Goal: Transaction & Acquisition: Purchase product/service

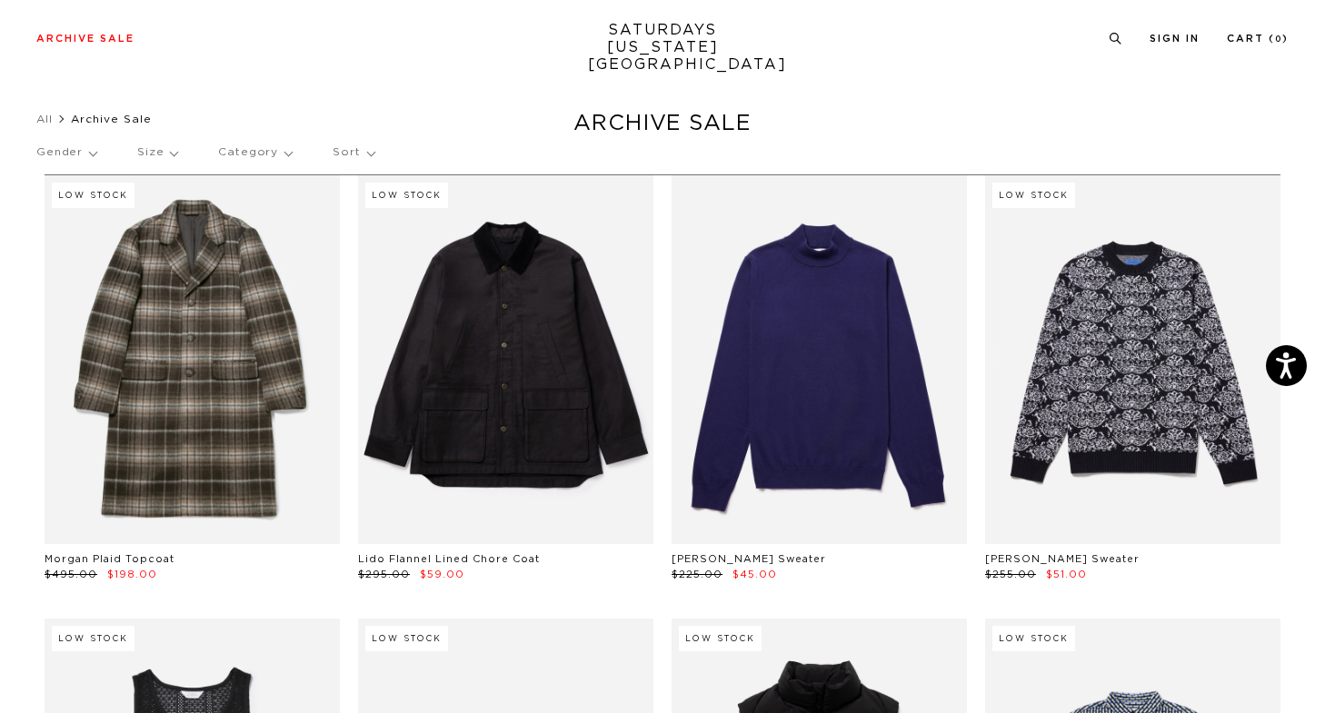
scroll to position [18, 0]
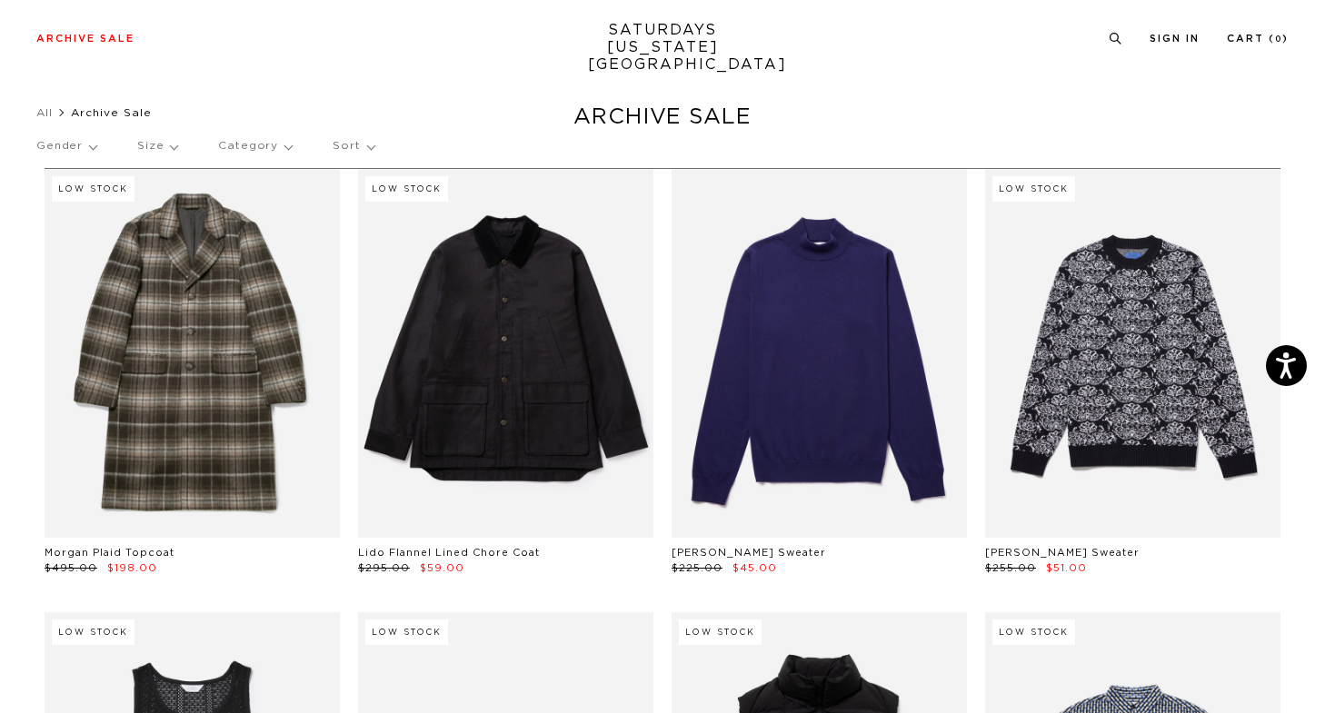
click at [153, 140] on p "Size" at bounding box center [157, 146] width 40 height 42
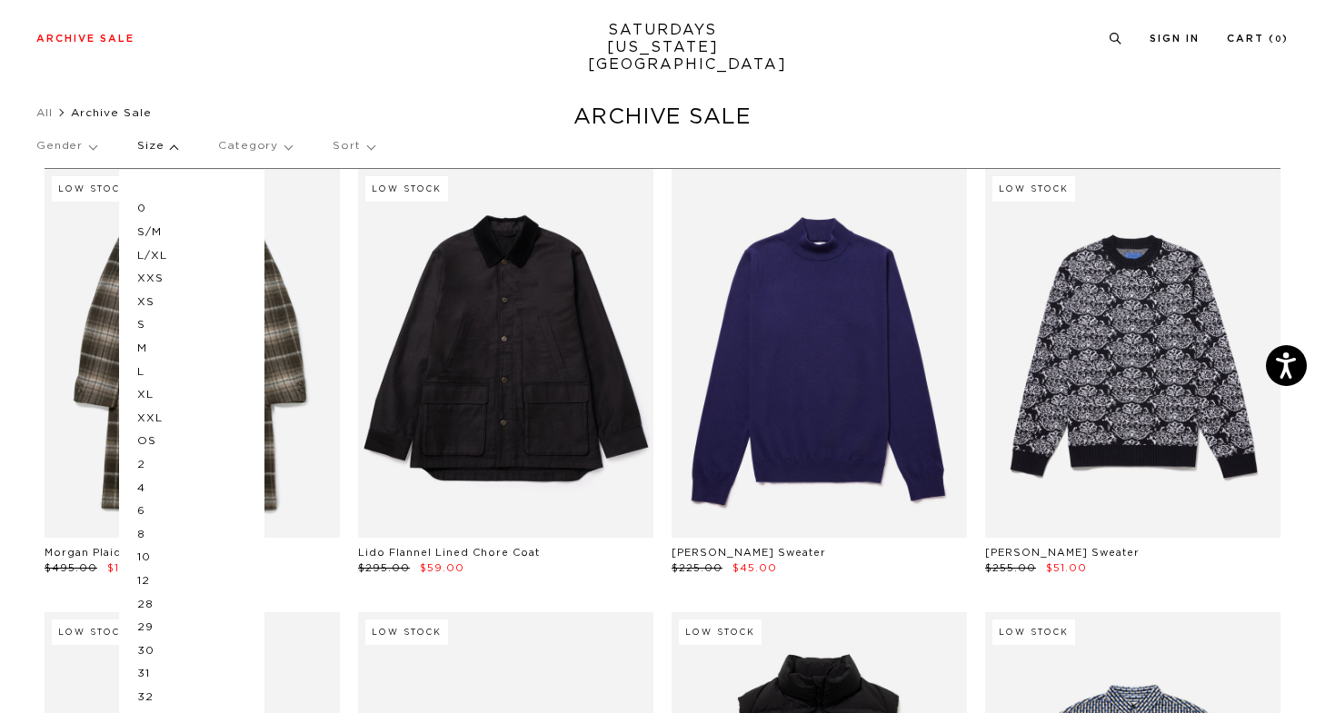
click at [143, 299] on p "XS" at bounding box center [191, 303] width 109 height 24
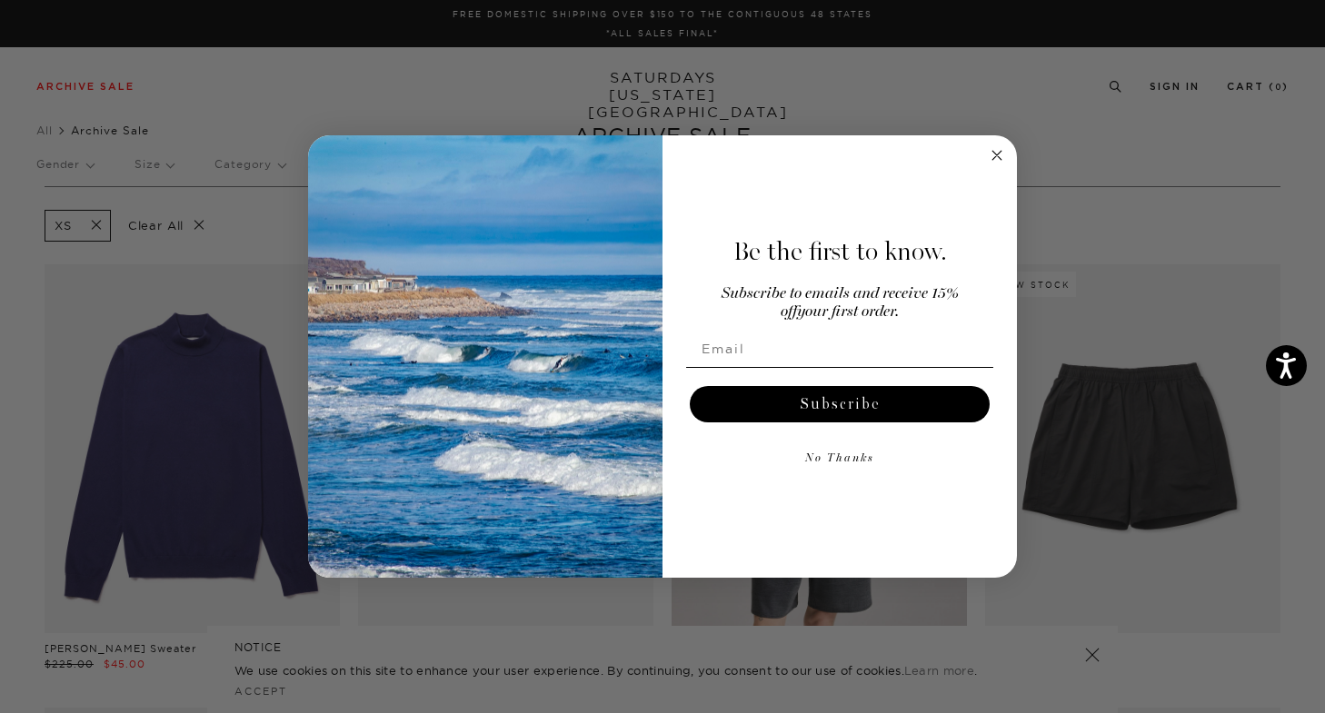
click at [971, 65] on div "Close dialog Be the first to know. Subscribe to emails and receive 15% off your…" at bounding box center [662, 356] width 1325 height 713
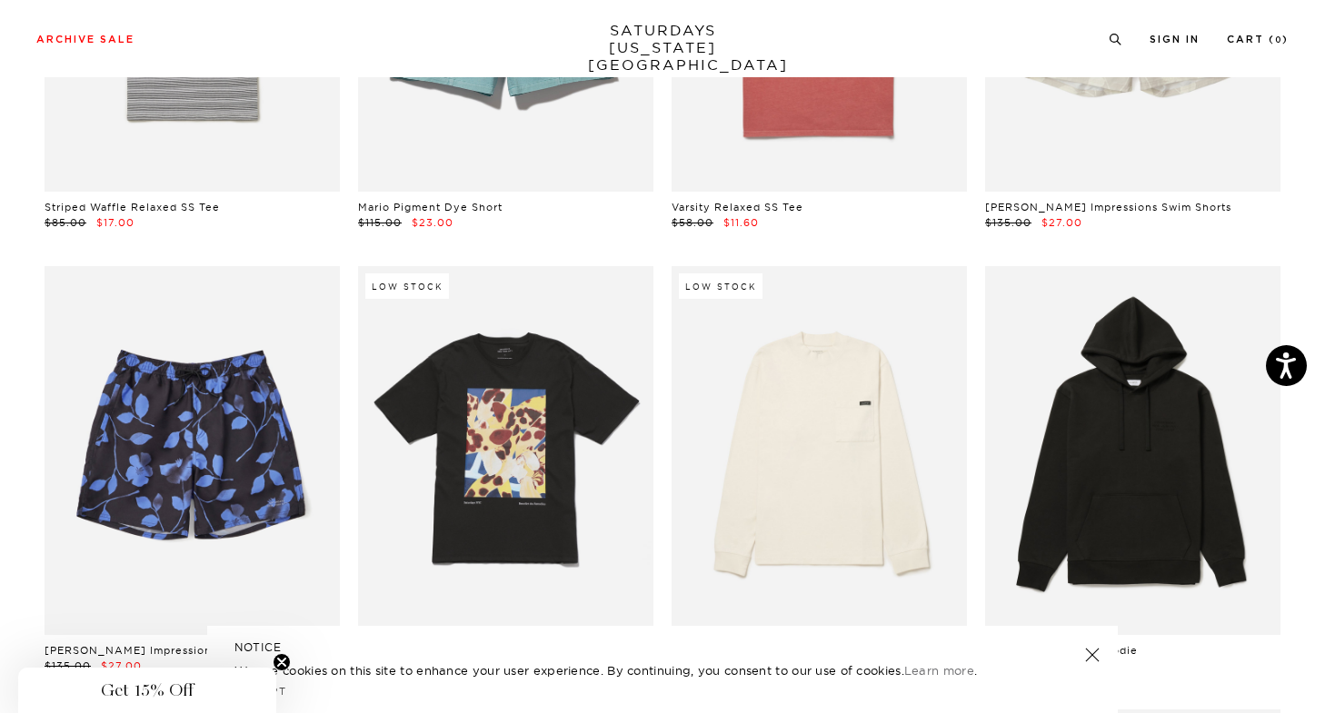
scroll to position [3918, 0]
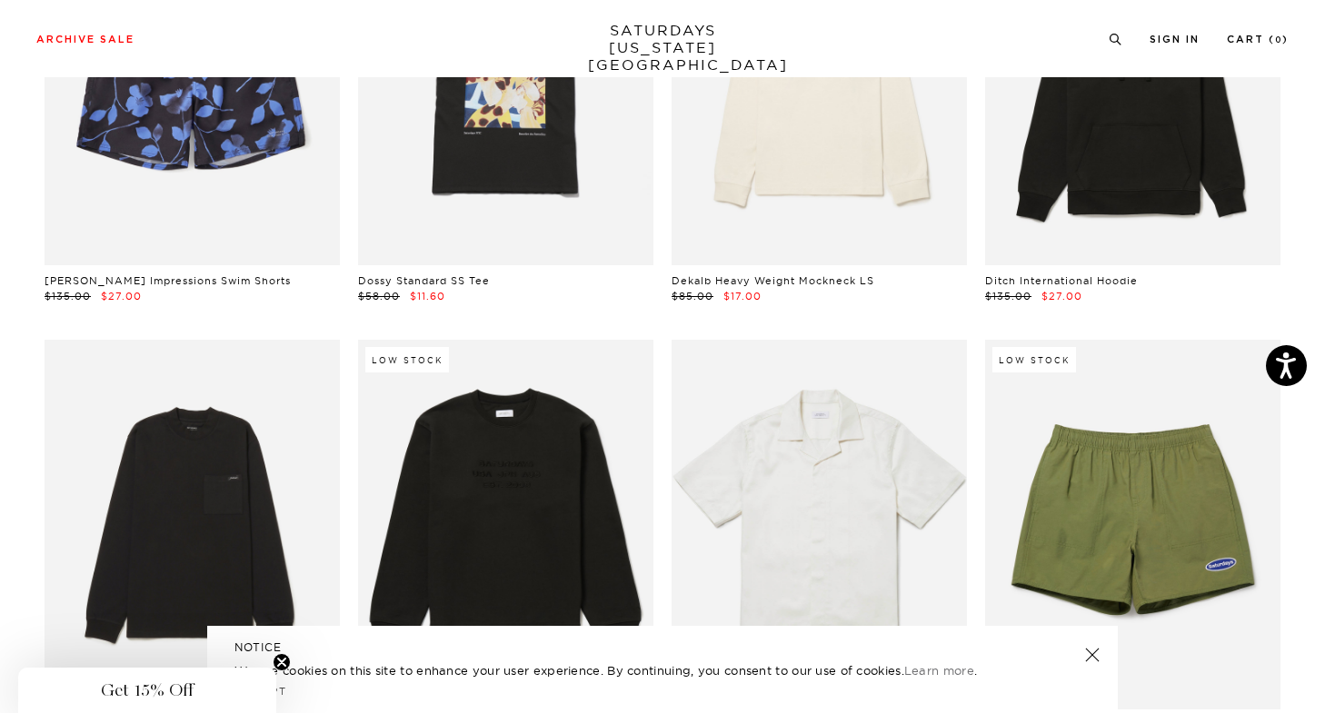
click at [1101, 659] on div "NOTICE We use cookies on this site to enhance your user experience. By continui…" at bounding box center [662, 669] width 911 height 87
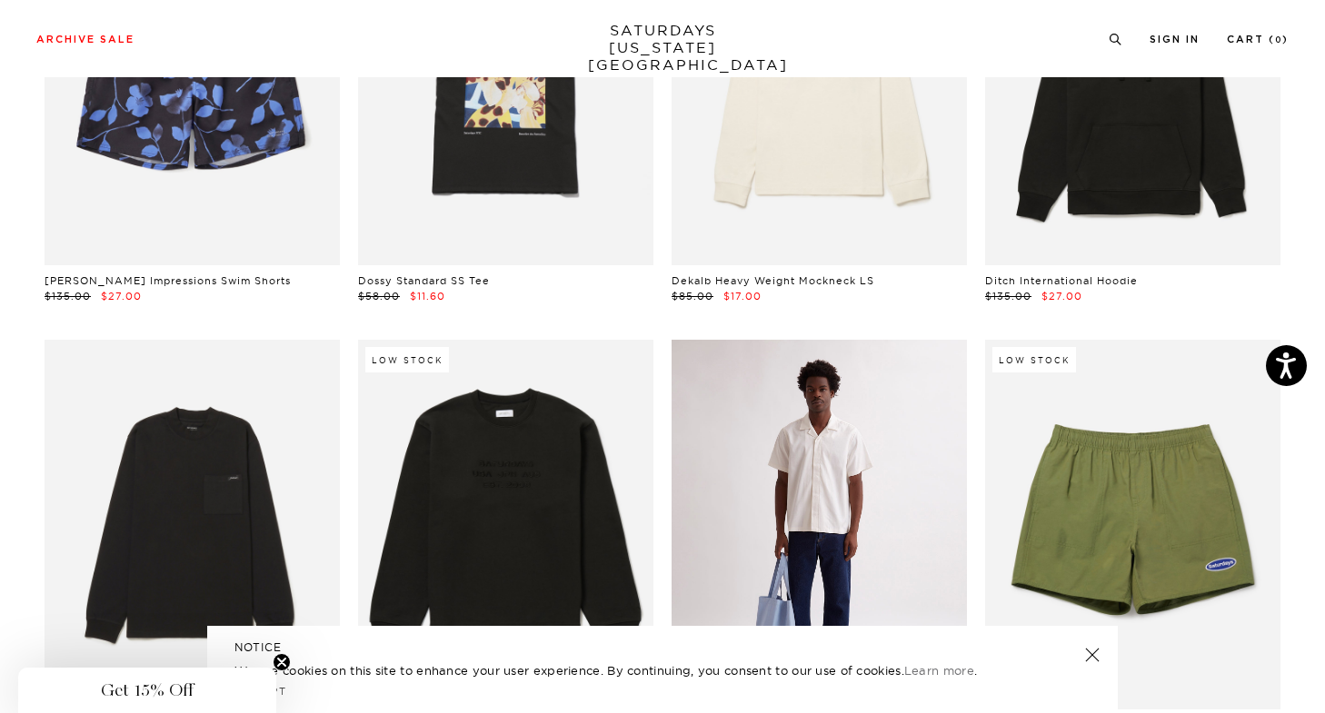
scroll to position [4380, 0]
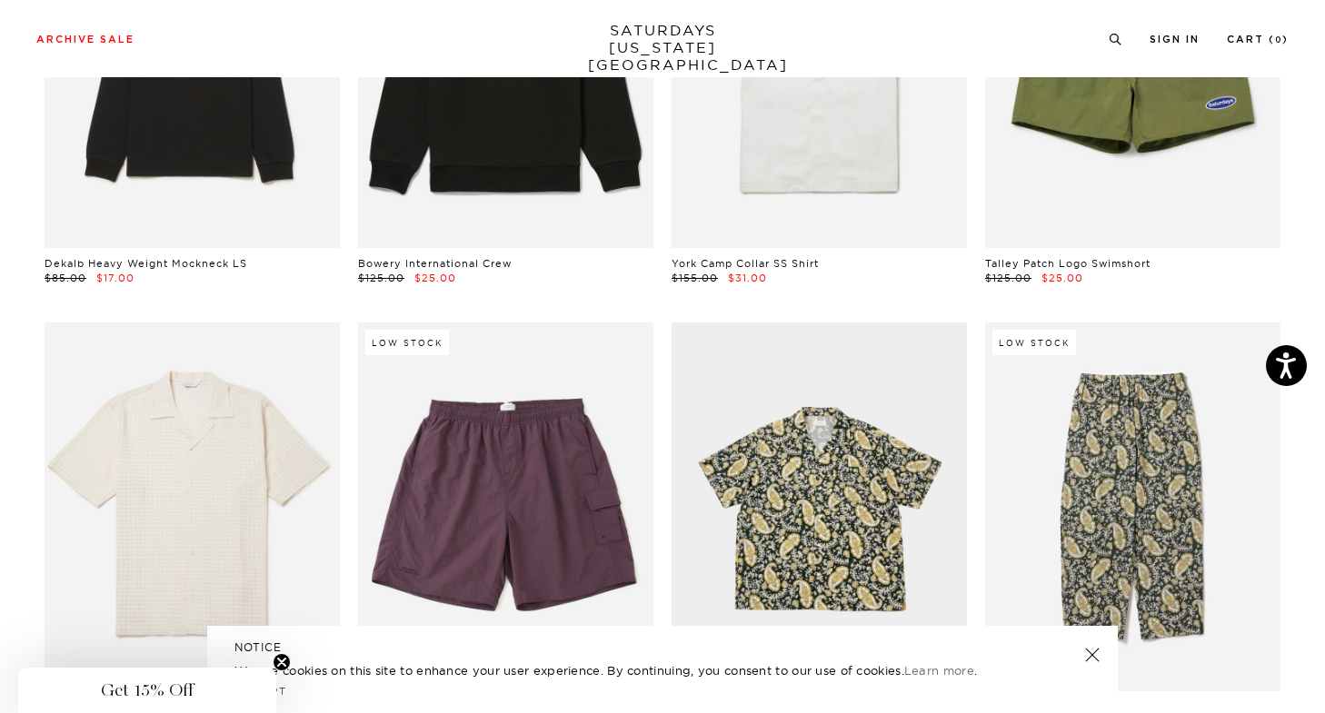
click at [1096, 664] on div "NOTICE We use cookies on this site to enhance your user experience. By continui…" at bounding box center [662, 669] width 911 height 87
click at [1095, 662] on link at bounding box center [1092, 655] width 25 height 25
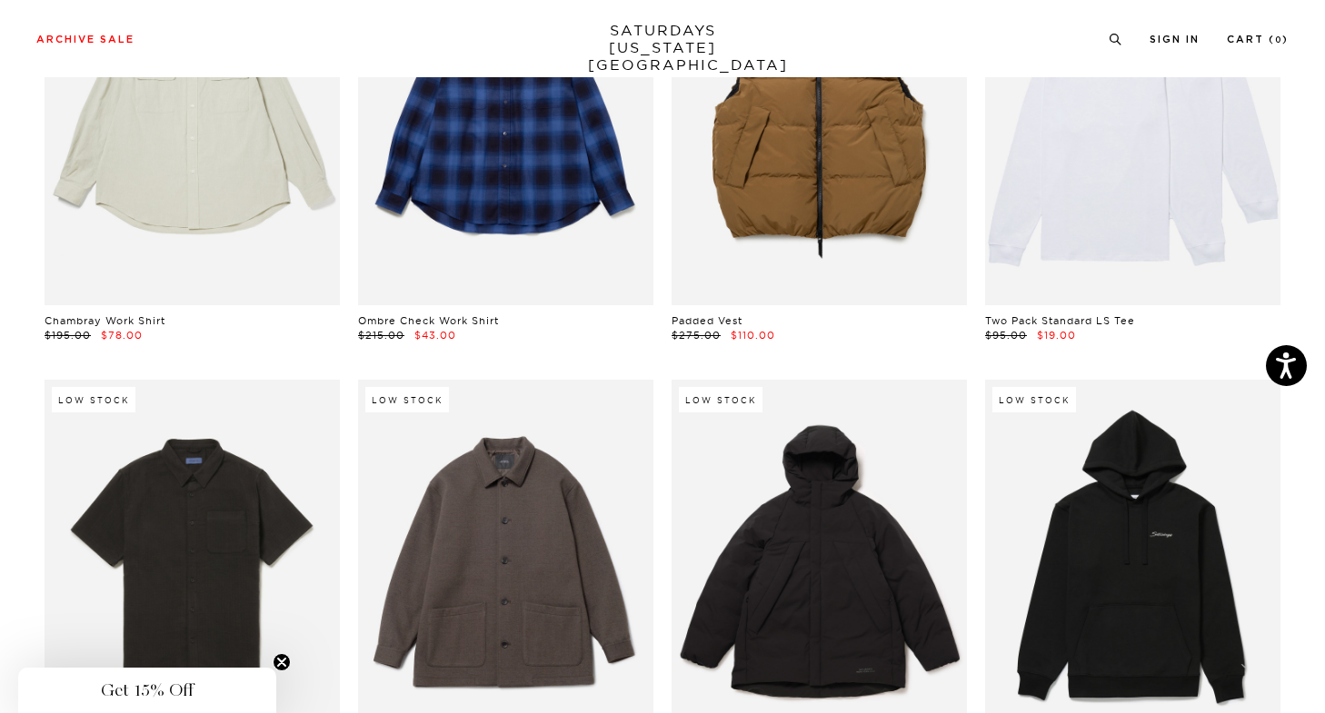
scroll to position [12114, 0]
